Goal: Transaction & Acquisition: Purchase product/service

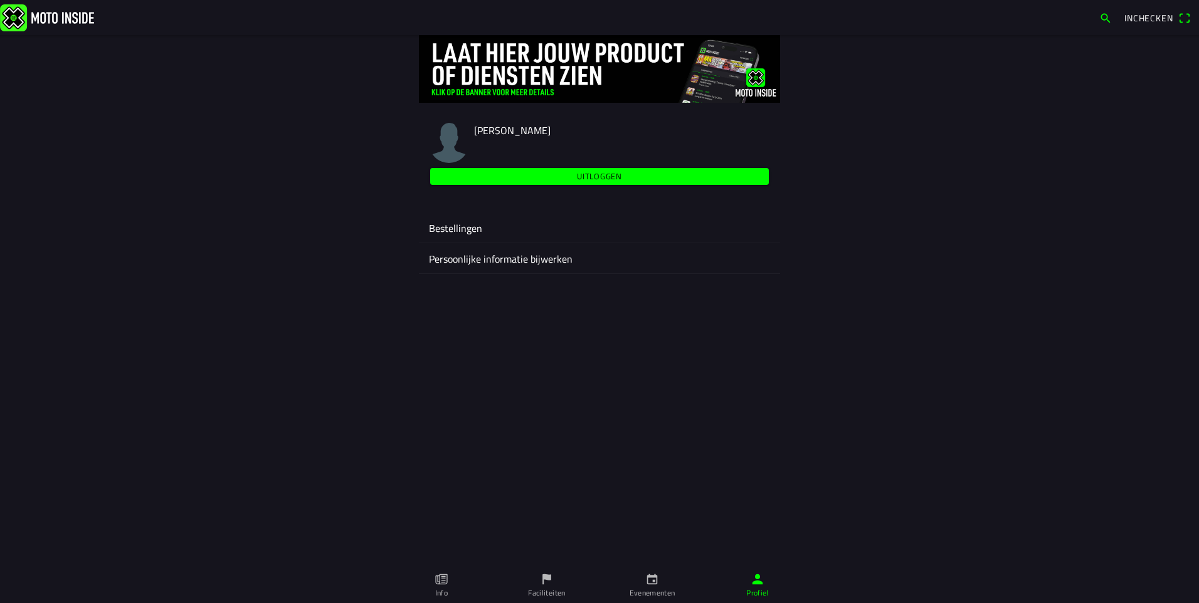
click at [653, 580] on icon "calendar" at bounding box center [652, 579] width 11 height 11
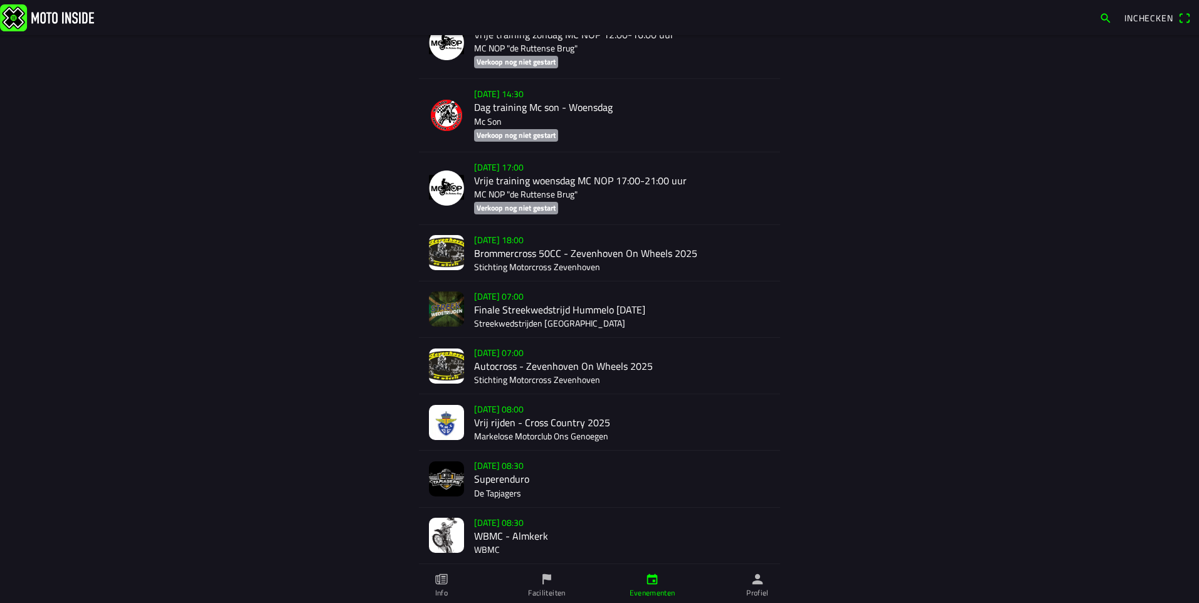
scroll to position [3333, 0]
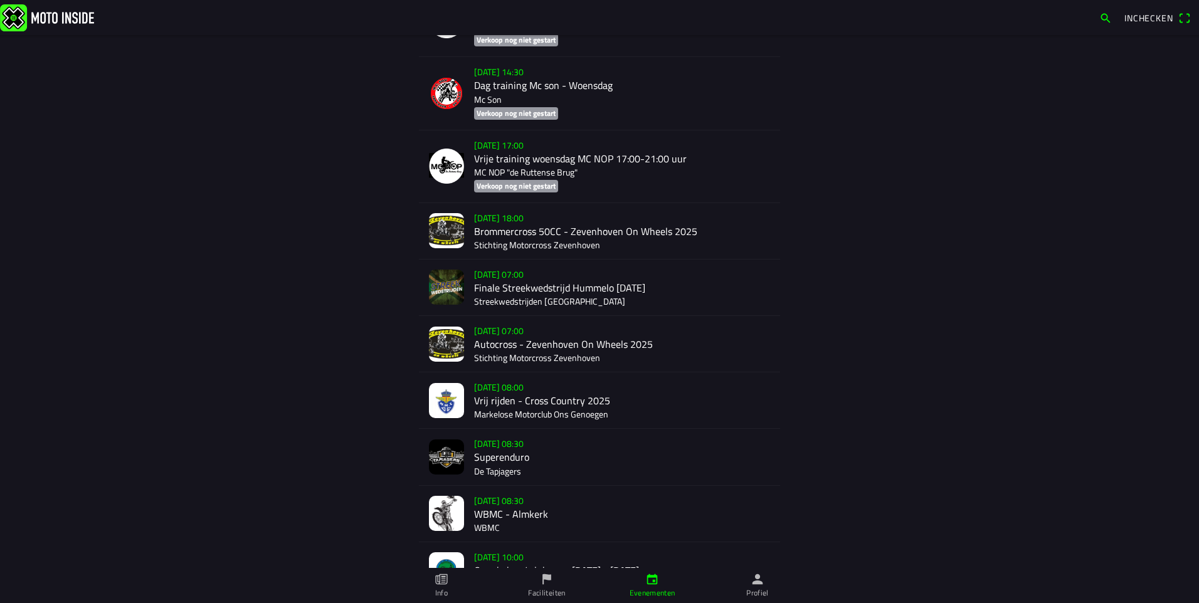
click at [488, 486] on div "[DATE] 08:30 WBMC - Almkerk WBMC" at bounding box center [622, 514] width 296 height 56
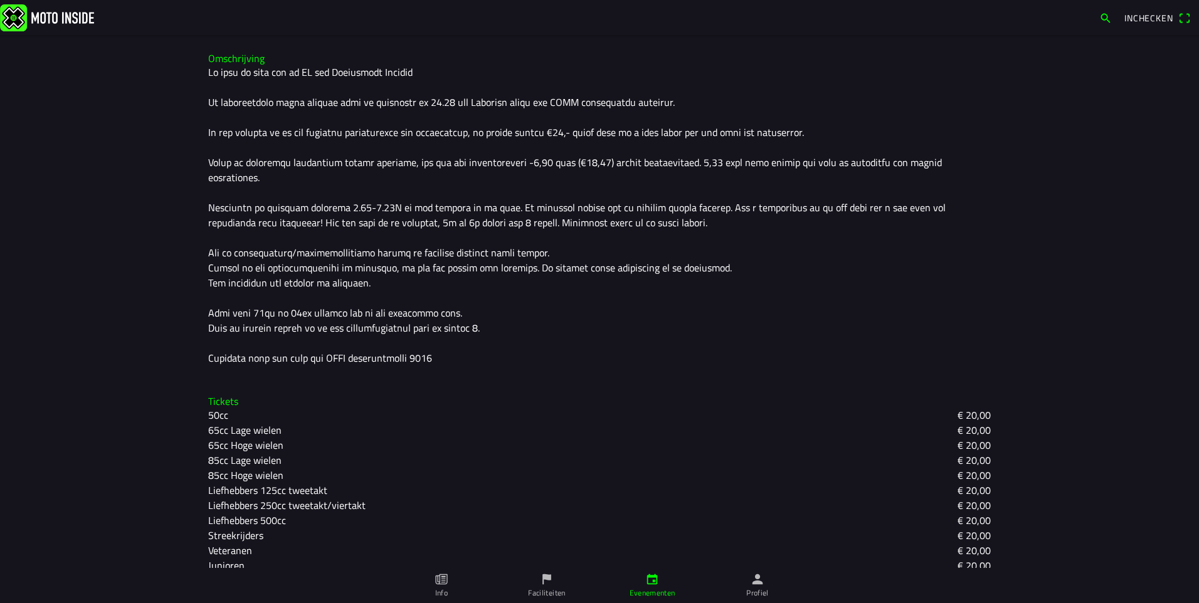
scroll to position [372, 0]
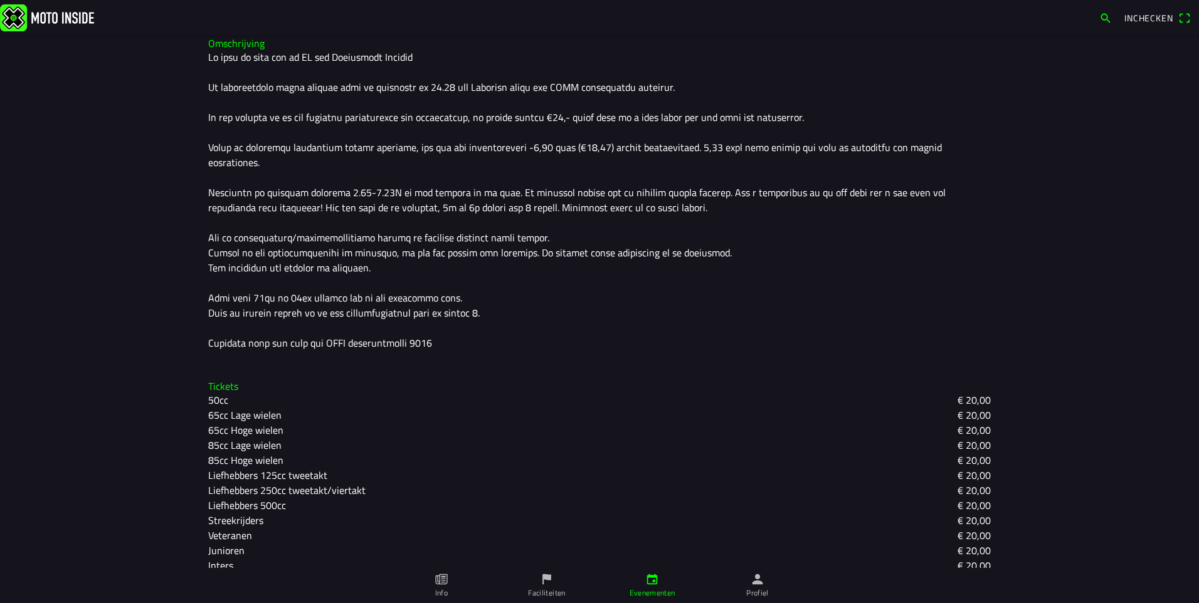
click at [441, 580] on icon "paper" at bounding box center [441, 579] width 14 height 14
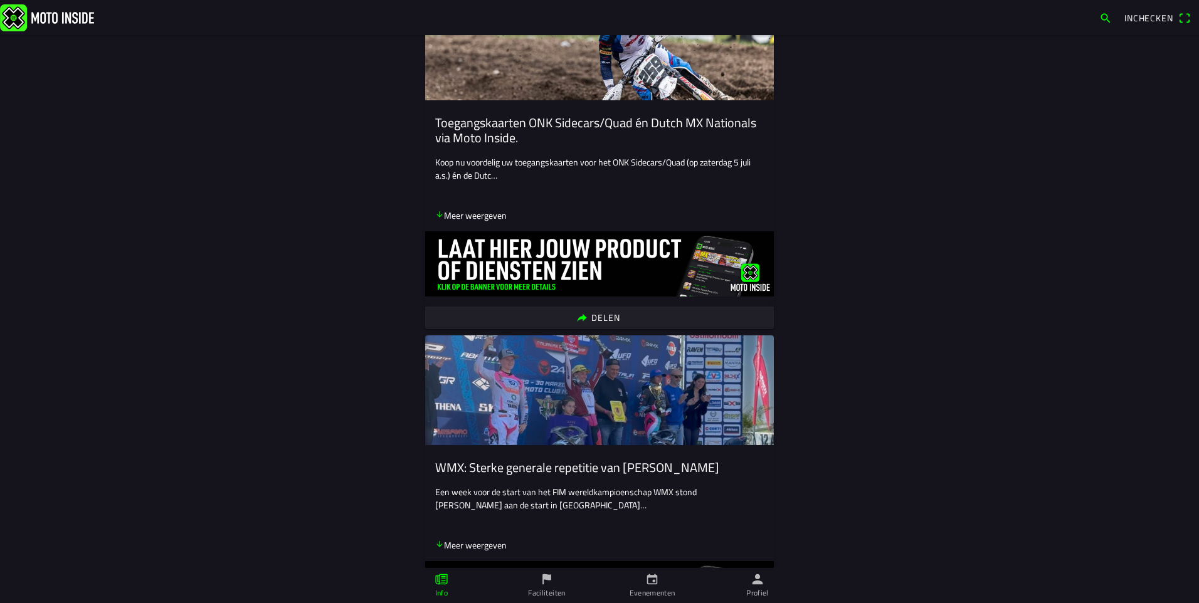
scroll to position [251, 0]
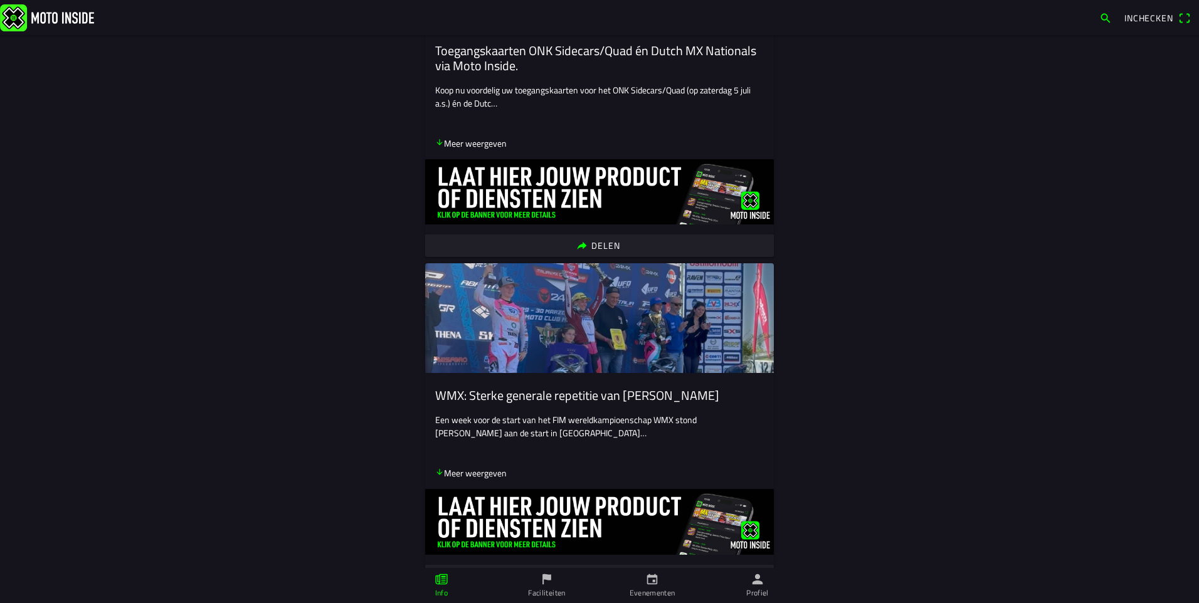
click at [759, 584] on icon "person" at bounding box center [757, 579] width 11 height 11
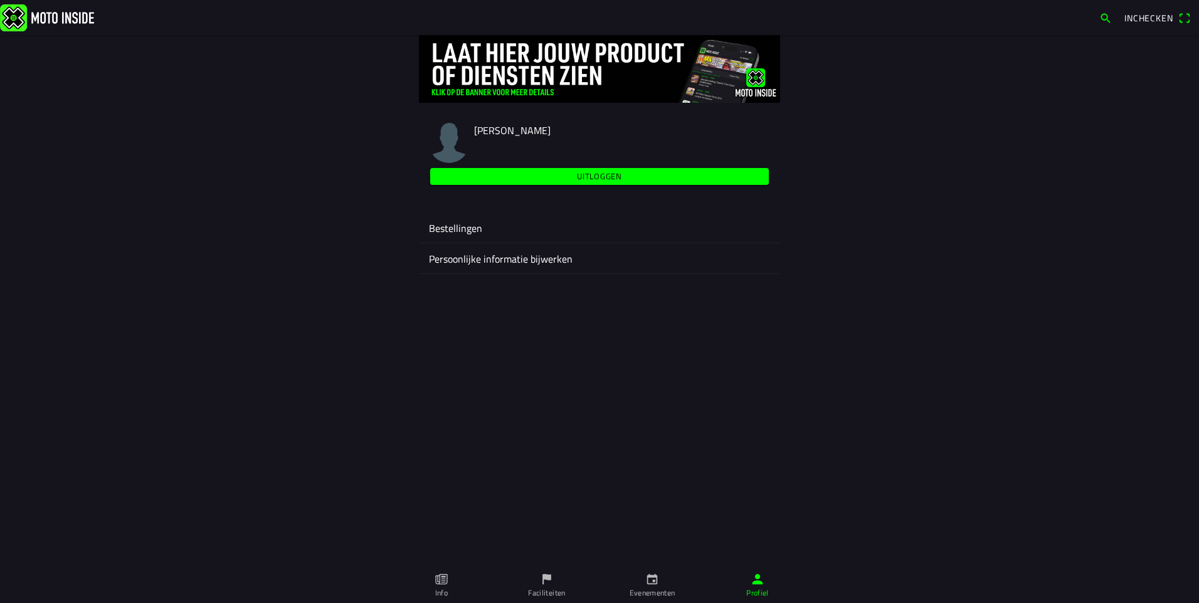
click at [463, 225] on ion-label "Bestellingen" at bounding box center [599, 228] width 341 height 15
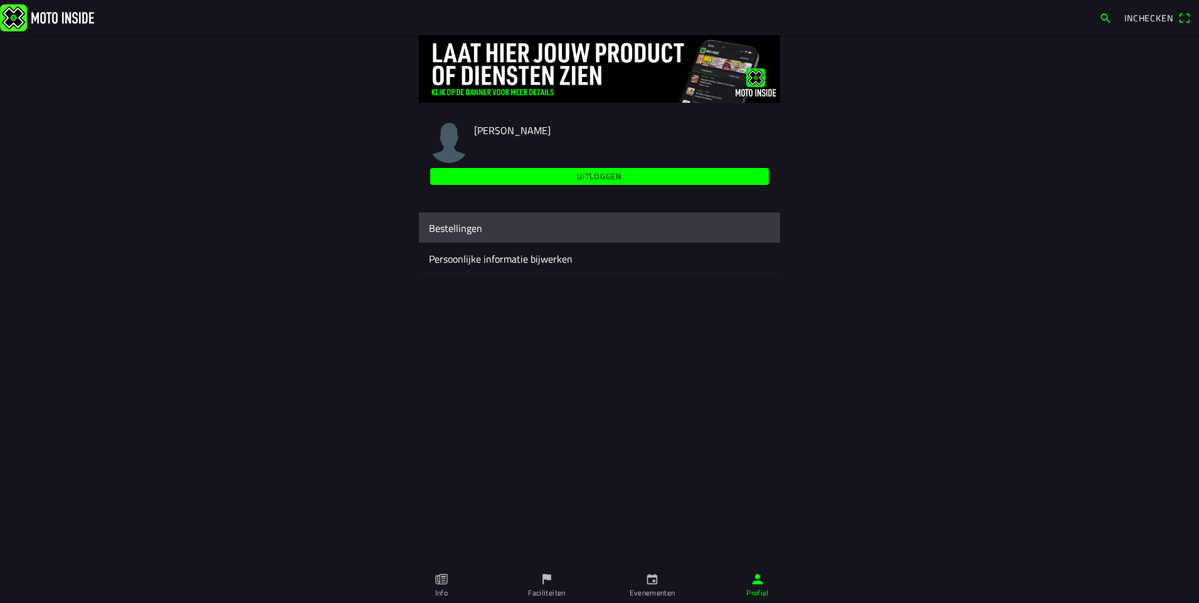
click at [463, 225] on div "MotoInside Bestellingen" at bounding box center [599, 301] width 1199 height 603
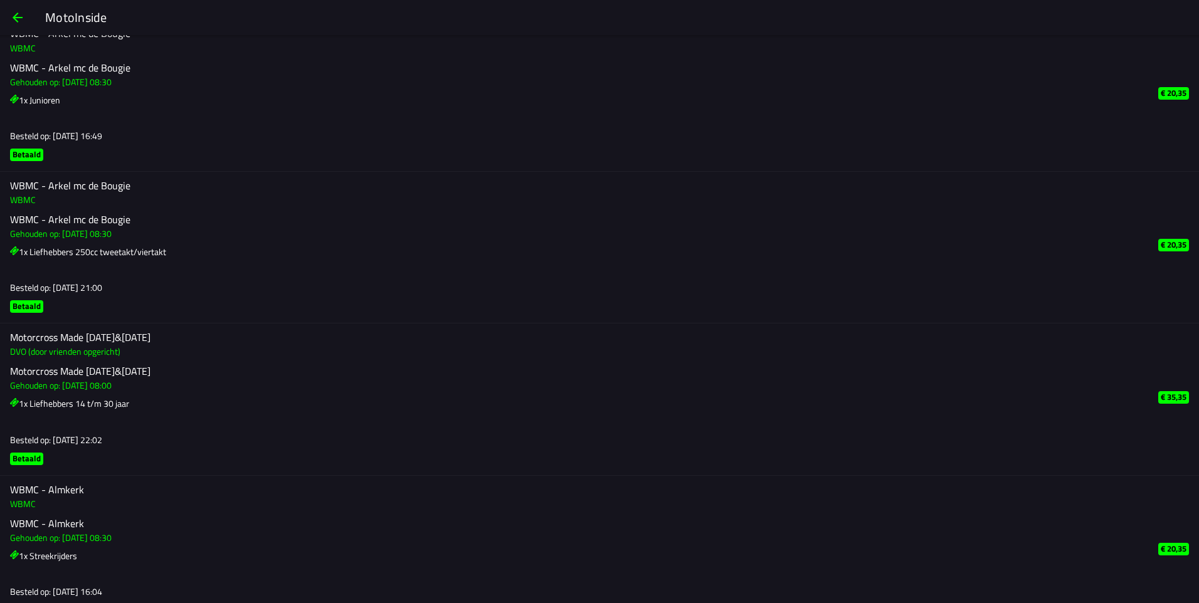
scroll to position [125, 0]
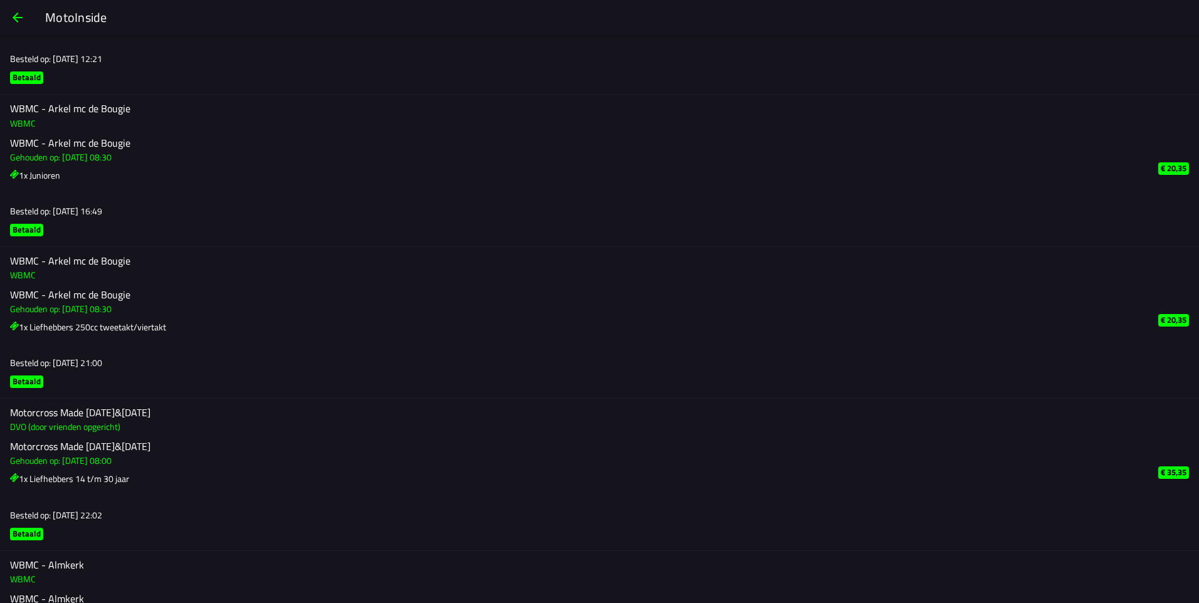
click at [16, 18] on span "button" at bounding box center [17, 18] width 15 height 30
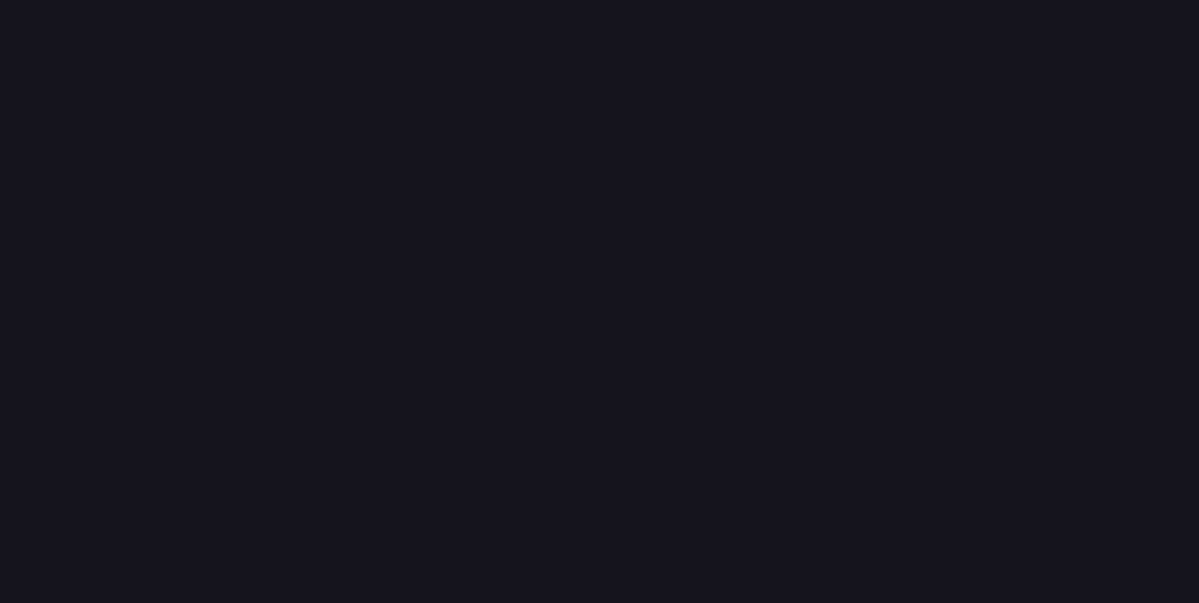
click at [16, 28] on span "button" at bounding box center [17, 43] width 15 height 30
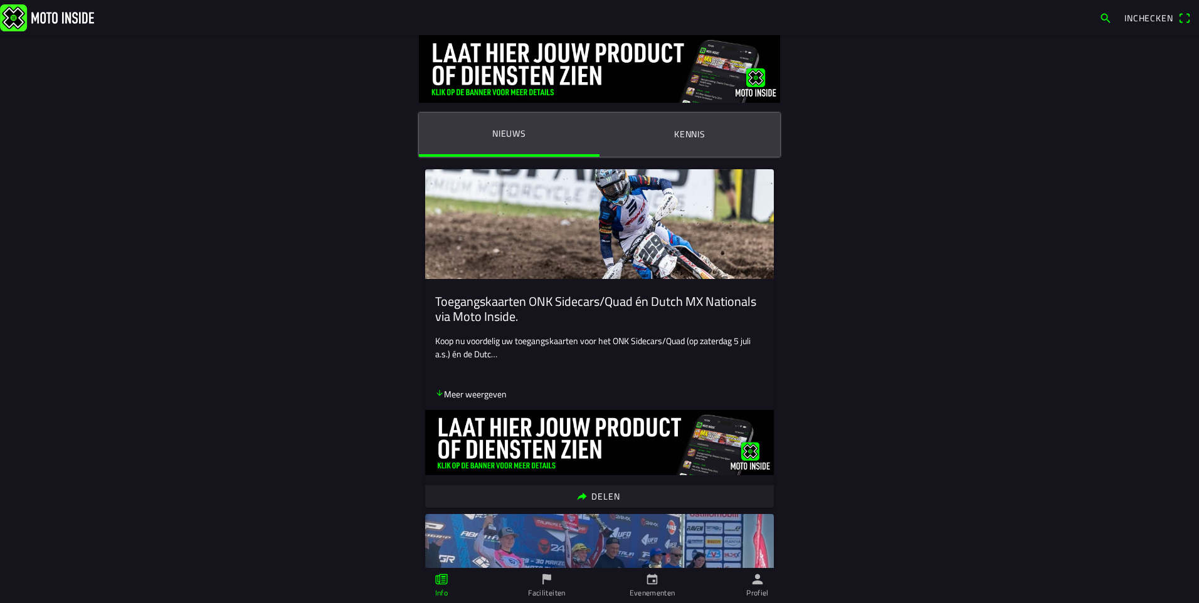
click at [650, 586] on icon "calendar" at bounding box center [652, 579] width 14 height 14
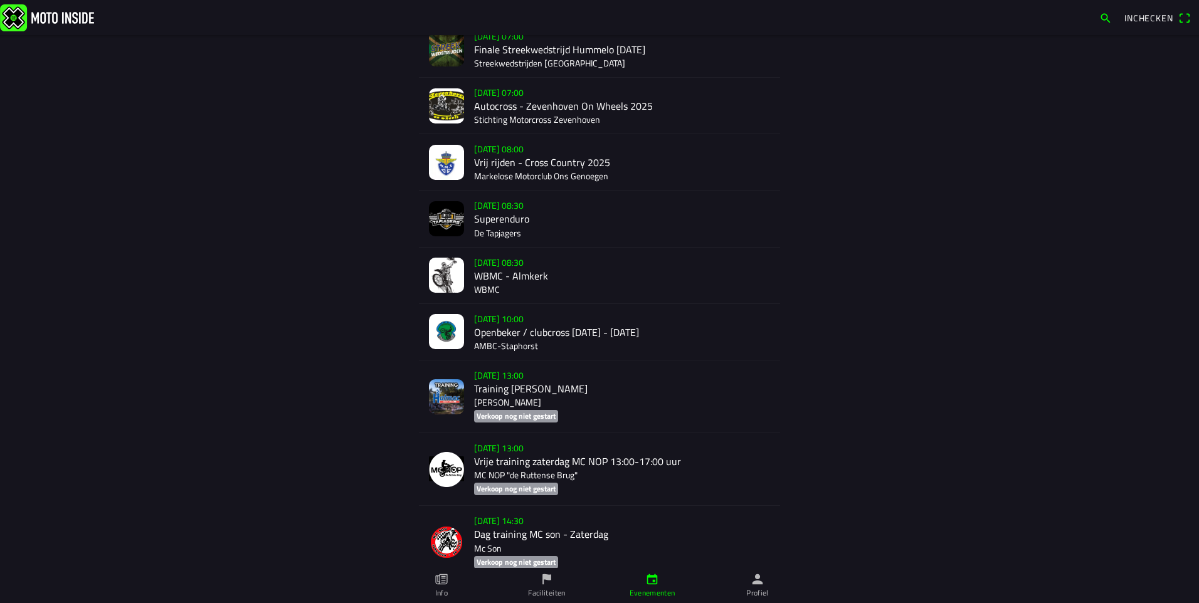
scroll to position [3574, 0]
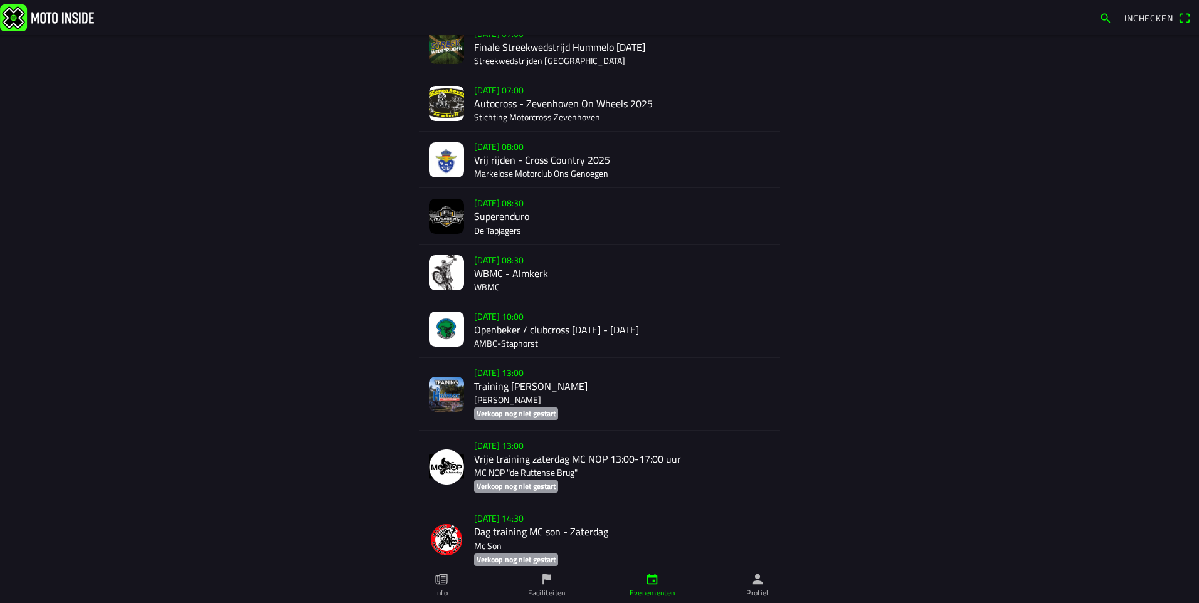
click at [497, 245] on div "[DATE] 08:30 WBMC - Almkerk WBMC" at bounding box center [622, 273] width 296 height 56
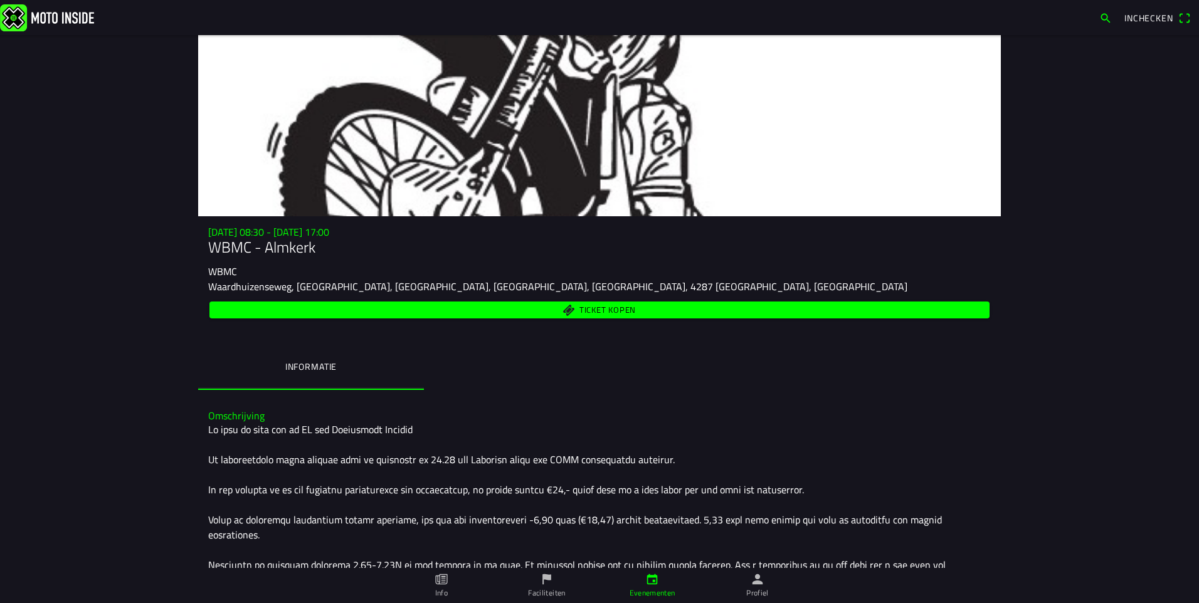
click at [532, 309] on span "Ticket kopen" at bounding box center [600, 310] width 766 height 17
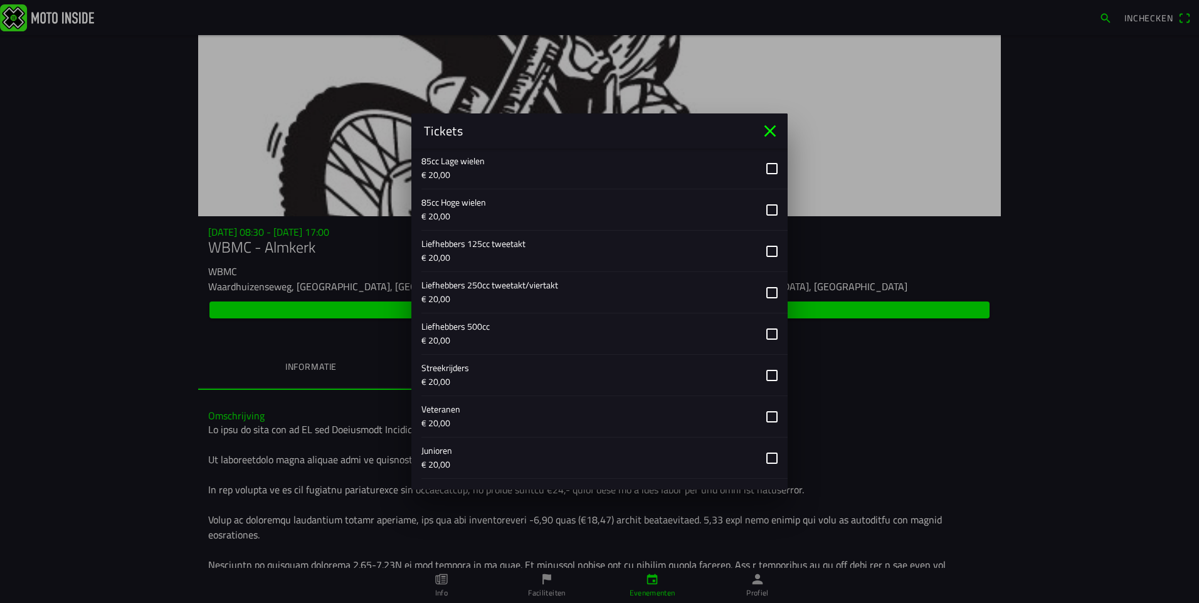
scroll to position [564, 0]
click at [761, 335] on button "button" at bounding box center [604, 336] width 366 height 41
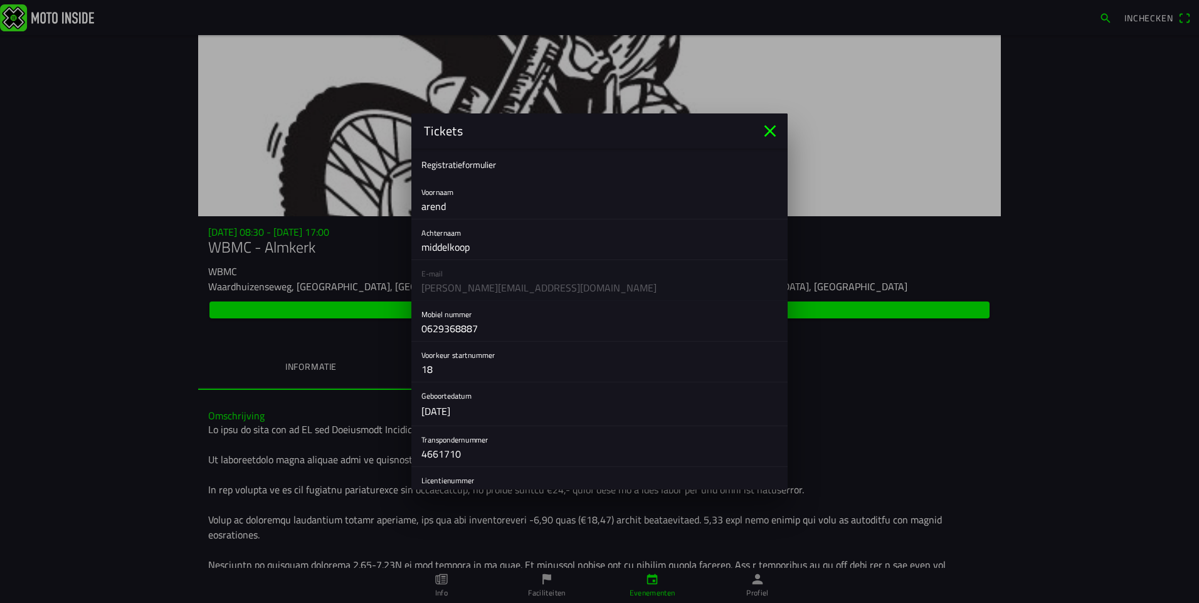
scroll to position [0, 0]
click at [516, 278] on div "E-mail [PERSON_NAME][EMAIL_ADDRESS][DOMAIN_NAME]" at bounding box center [599, 283] width 376 height 41
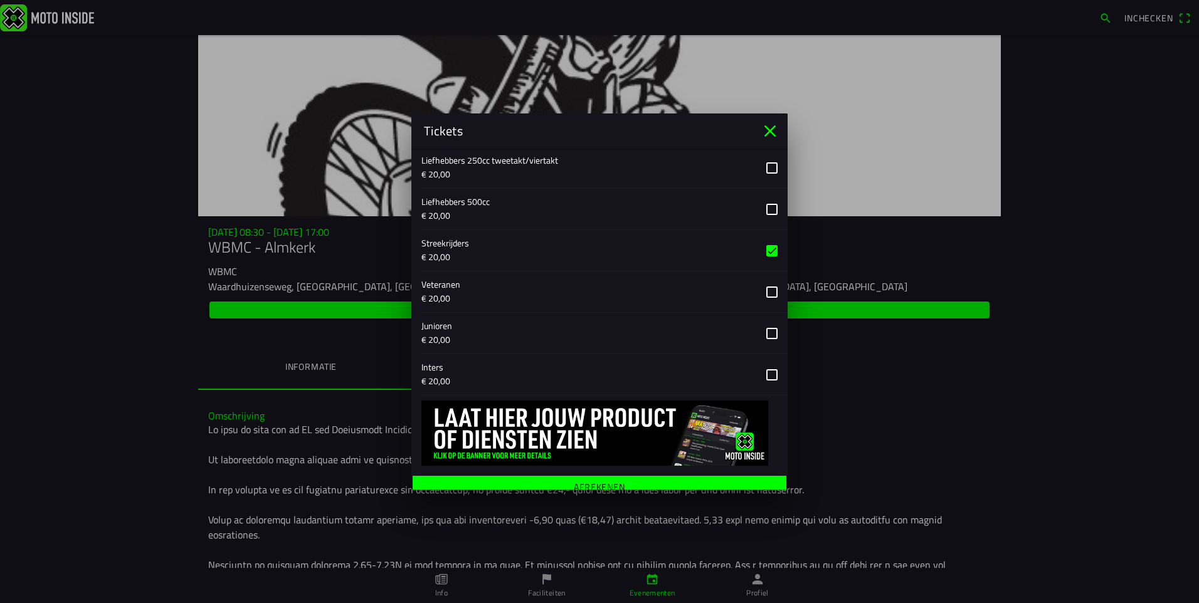
scroll to position [661, 0]
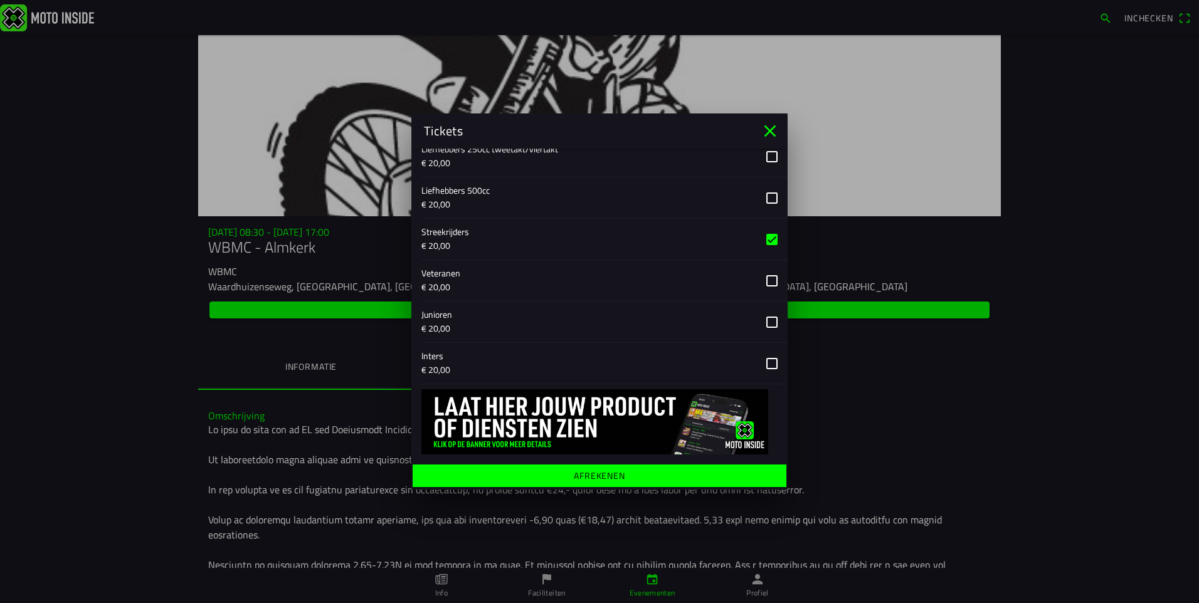
click at [613, 479] on ion-label "Afrekenen" at bounding box center [599, 475] width 51 height 9
click at [613, 479] on main "Registratieformulier Voornaam arend Achternaam middelkoop E-mail [PERSON_NAME][…" at bounding box center [599, 319] width 376 height 341
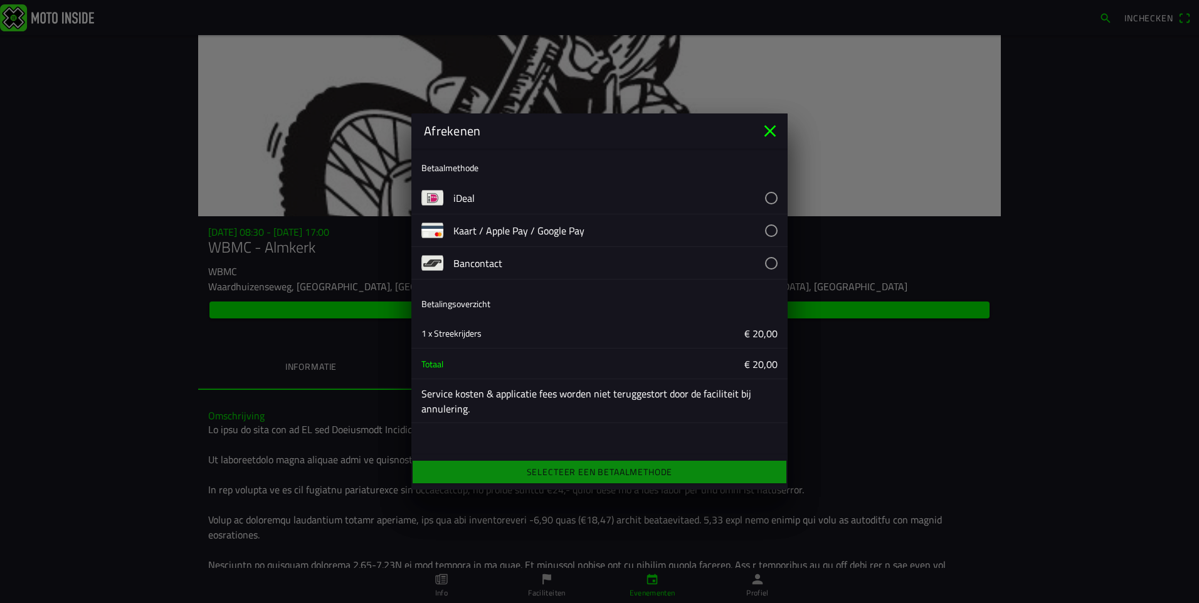
click at [462, 194] on button "button" at bounding box center [620, 198] width 334 height 32
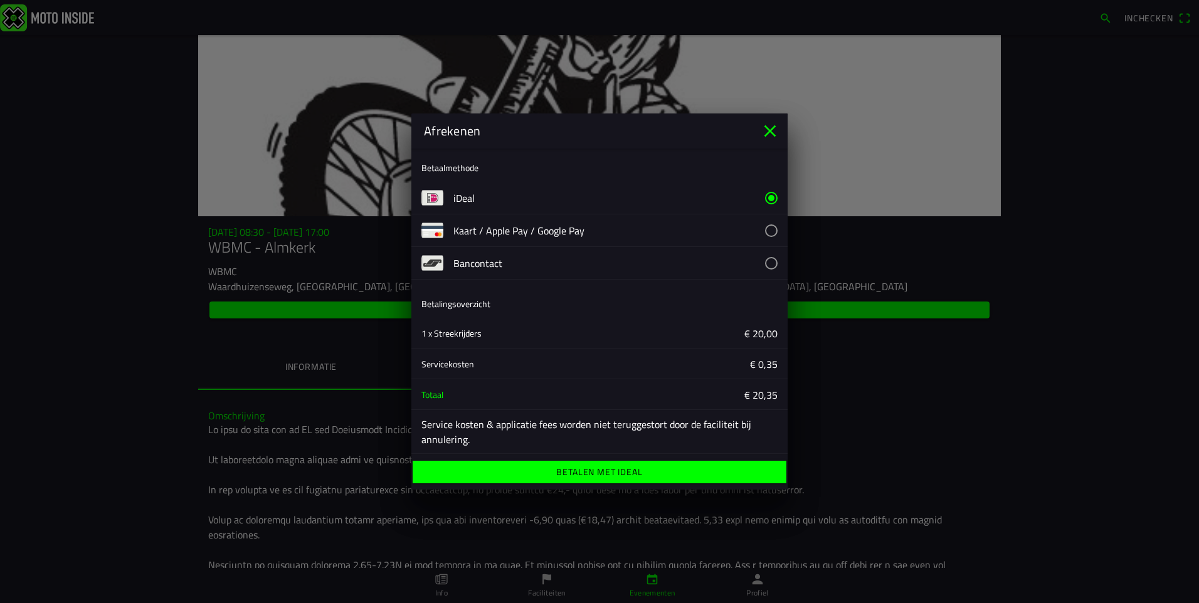
click at [606, 474] on ion-label "Betalen met iDeal" at bounding box center [599, 472] width 86 height 9
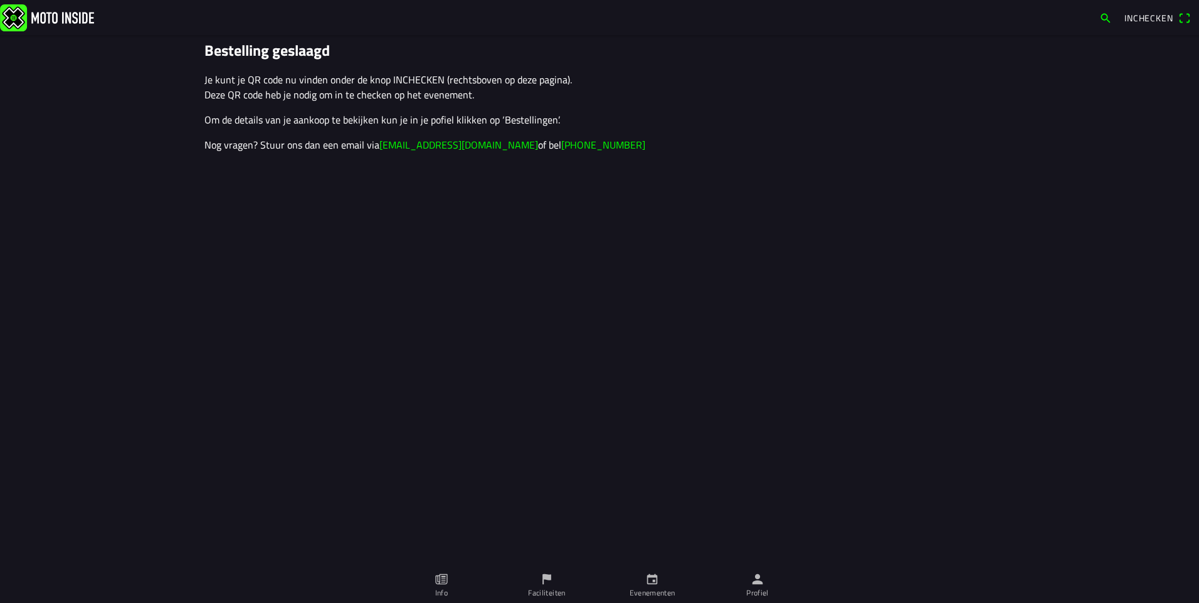
click at [1147, 18] on span "Inchecken" at bounding box center [1148, 17] width 49 height 13
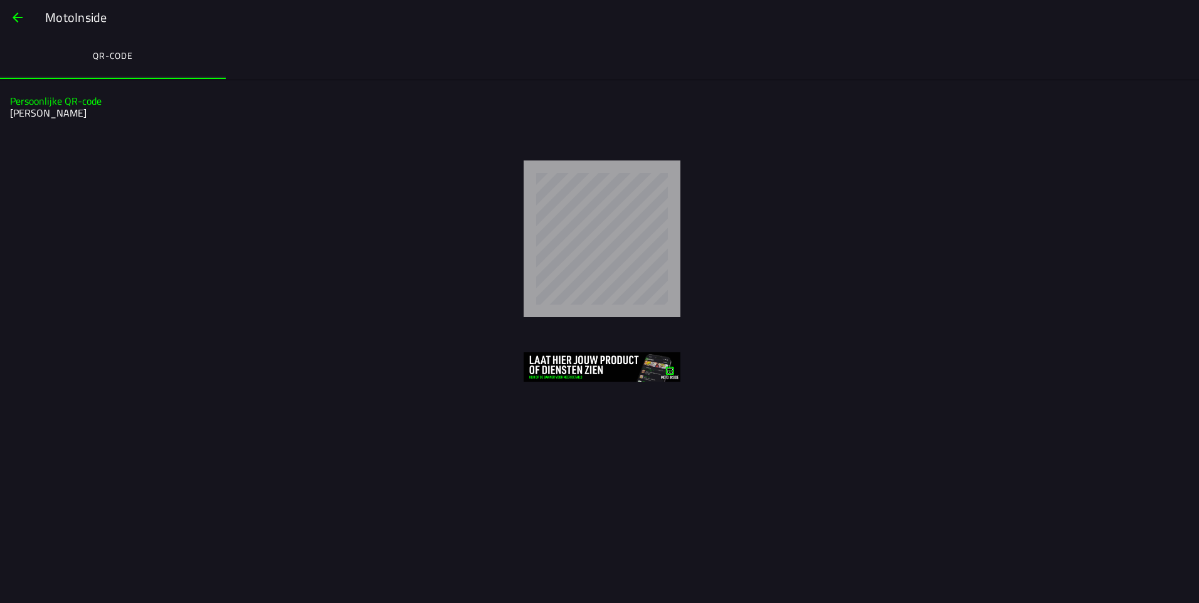
click at [19, 12] on span "button" at bounding box center [17, 18] width 15 height 30
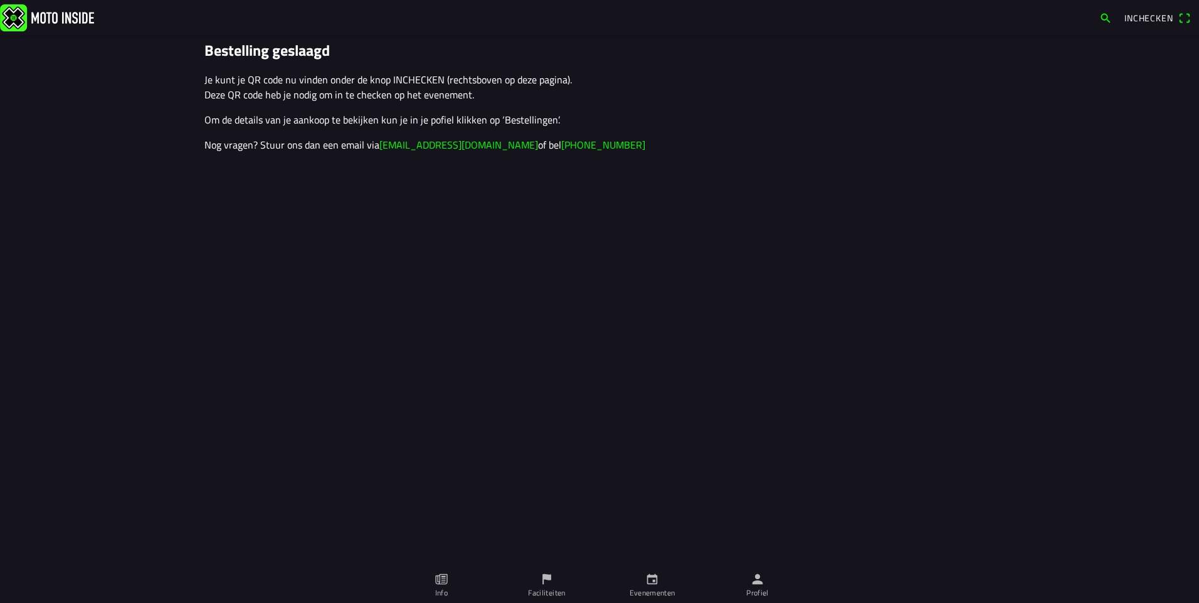
click at [650, 581] on icon "calendar" at bounding box center [652, 579] width 14 height 14
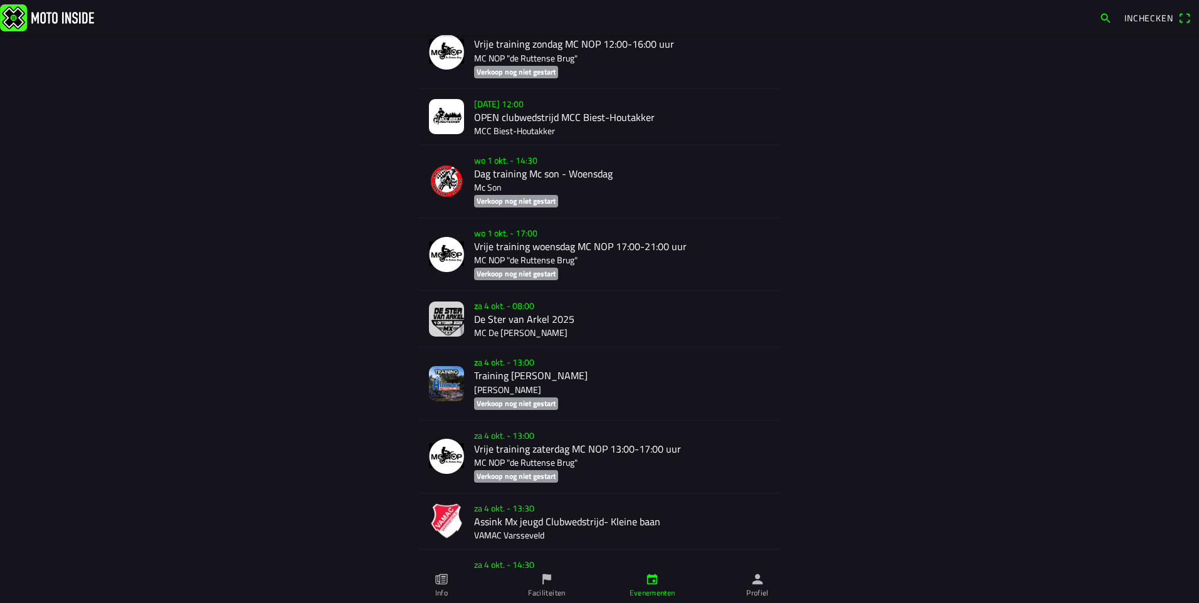
scroll to position [5117, 0]
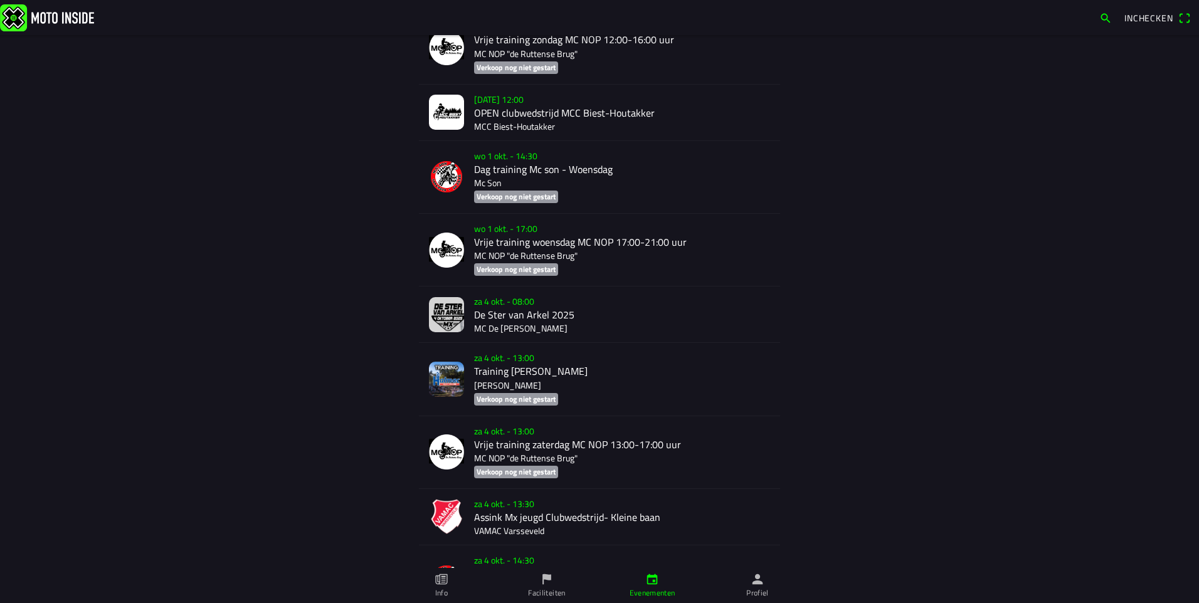
click at [485, 290] on div "za 4 okt. - 08:00 De Ster van Arkel 2025 MC De Bougie Arkel" at bounding box center [622, 315] width 296 height 56
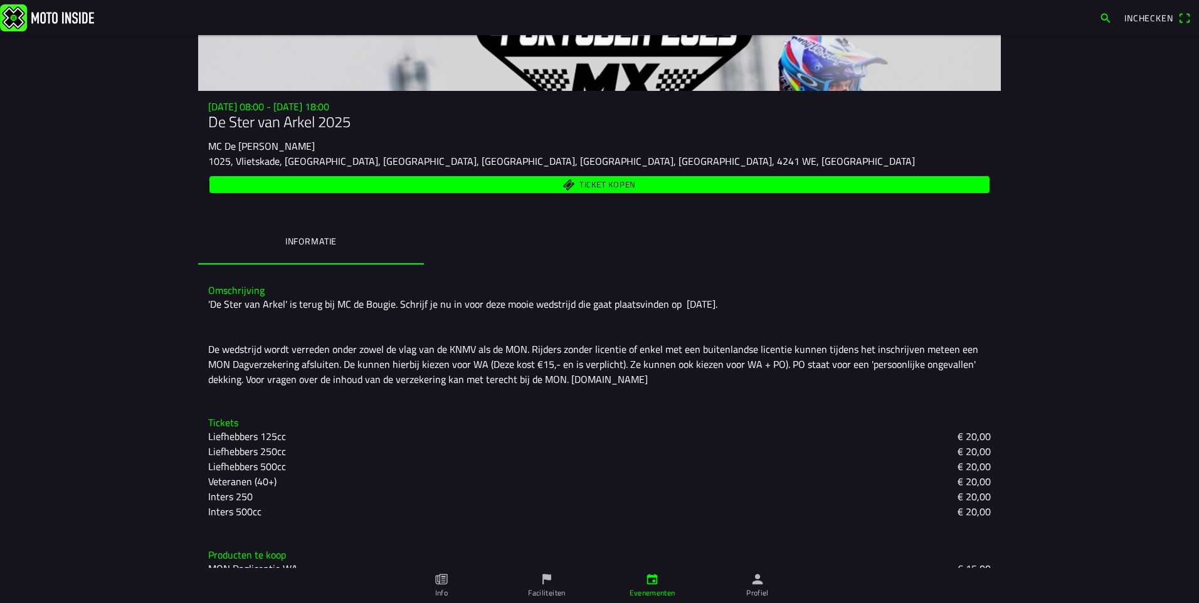
scroll to position [159, 0]
